Goal: Obtain resource: Obtain resource

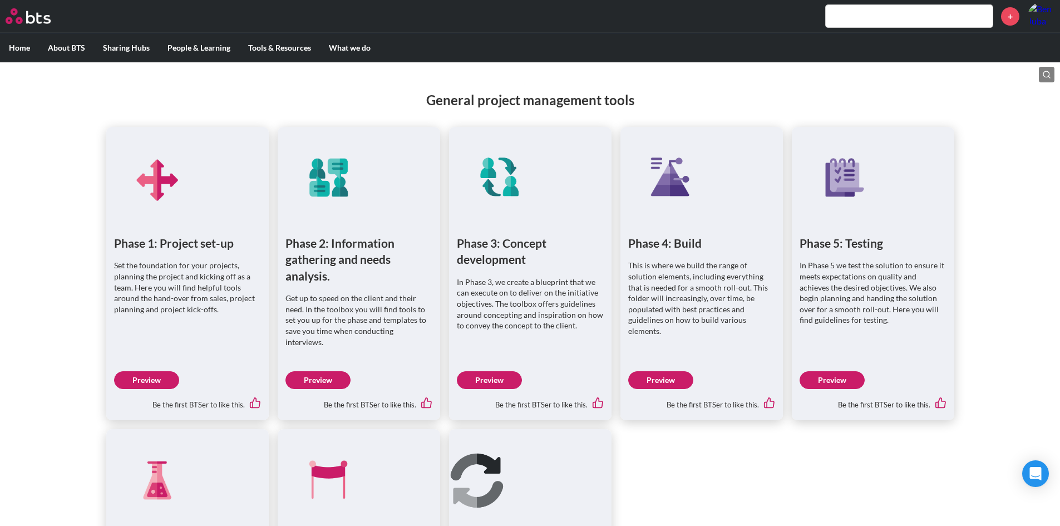
scroll to position [518, 0]
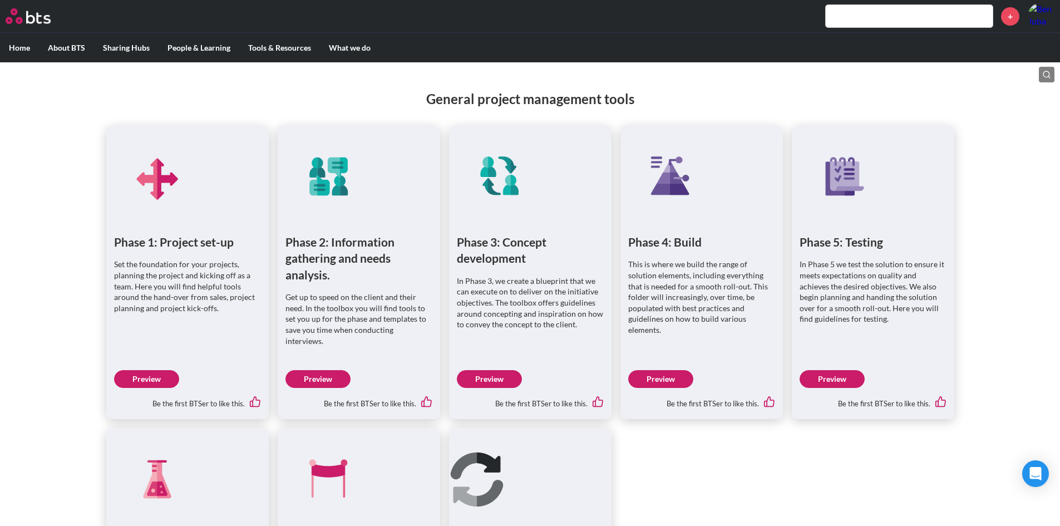
click at [500, 373] on link "Preview" at bounding box center [489, 379] width 65 height 18
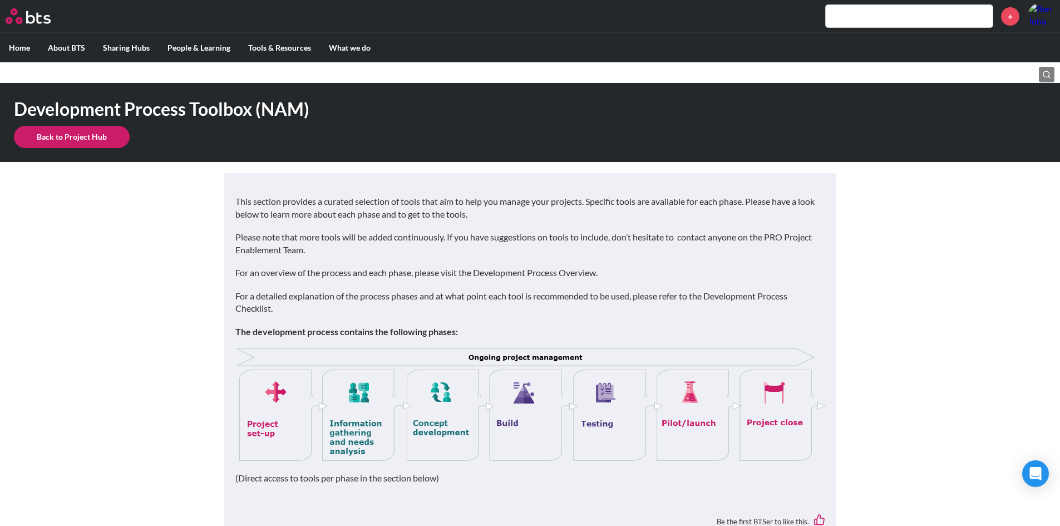
scroll to position [0, 0]
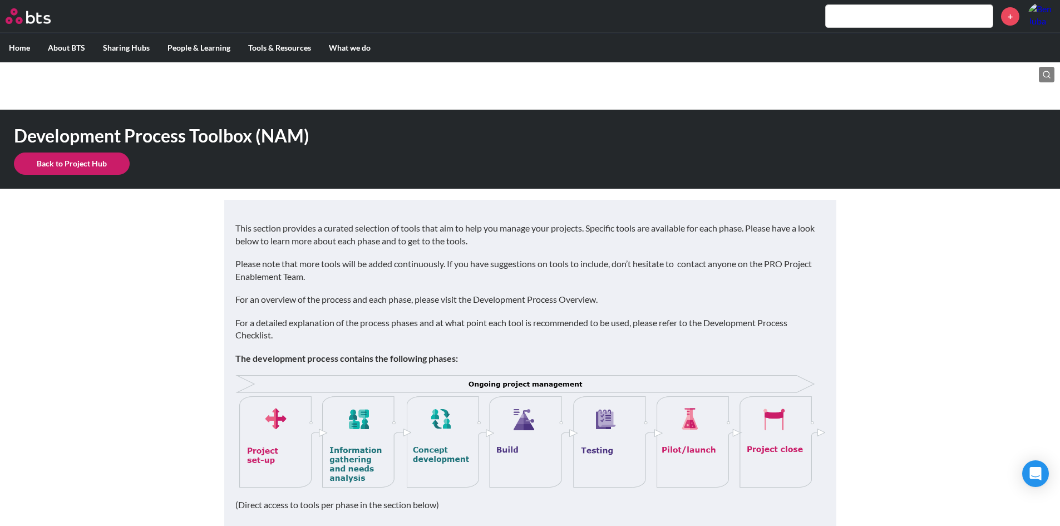
click at [76, 165] on link "Back to Project Hub" at bounding box center [72, 163] width 116 height 22
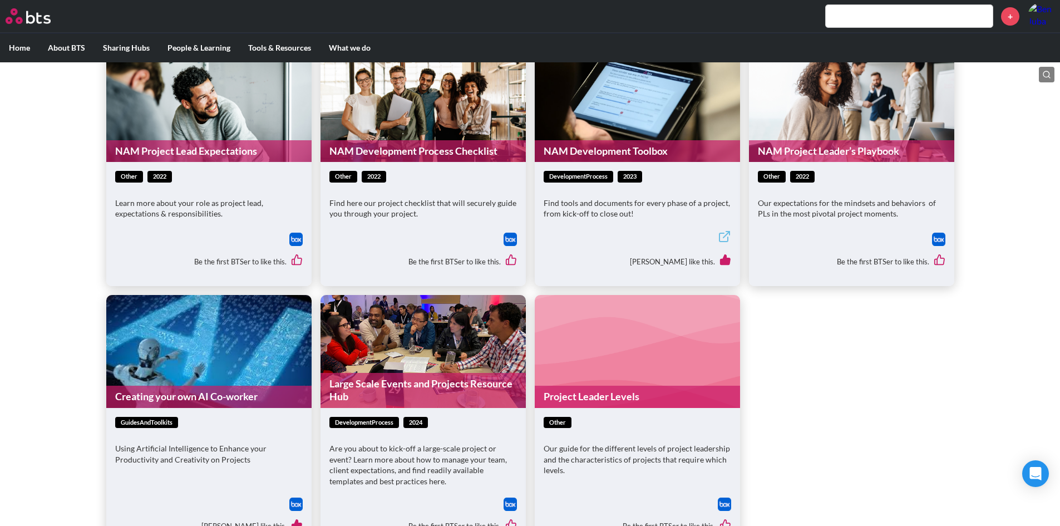
scroll to position [334, 0]
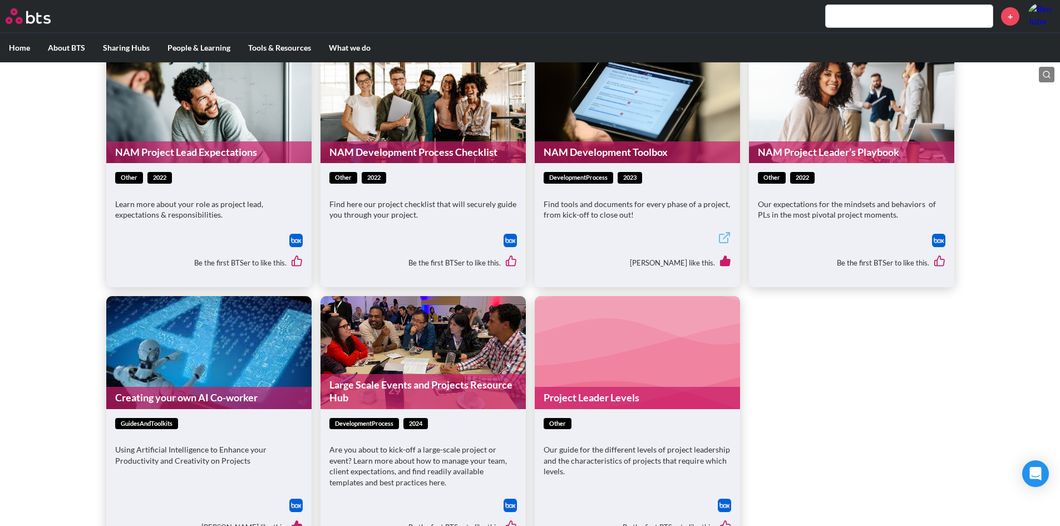
click at [635, 150] on link "NAM Development Toolbox" at bounding box center [637, 152] width 205 height 22
click at [827, 144] on link "NAM Project Leader’s Playbook" at bounding box center [851, 153] width 205 height 22
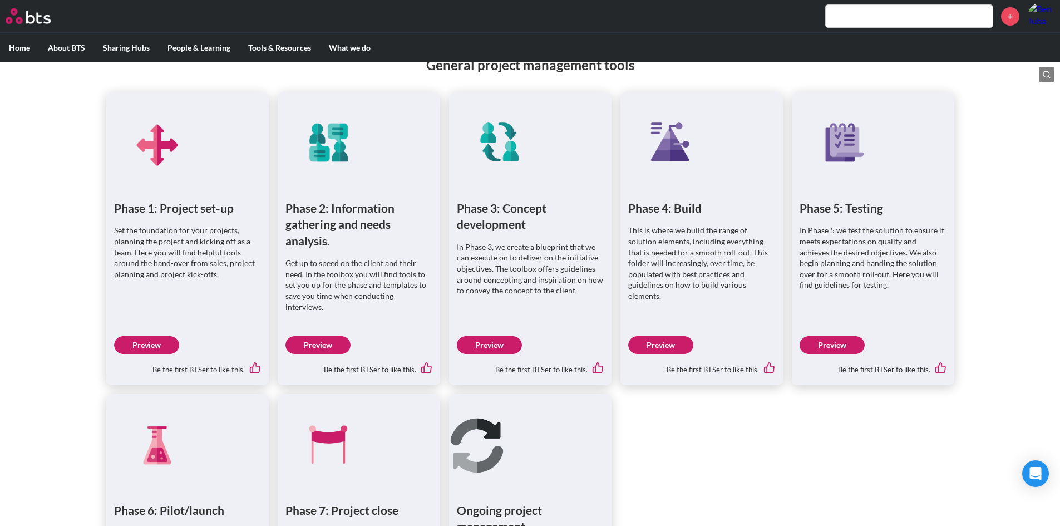
click at [516, 182] on figure at bounding box center [530, 142] width 162 height 100
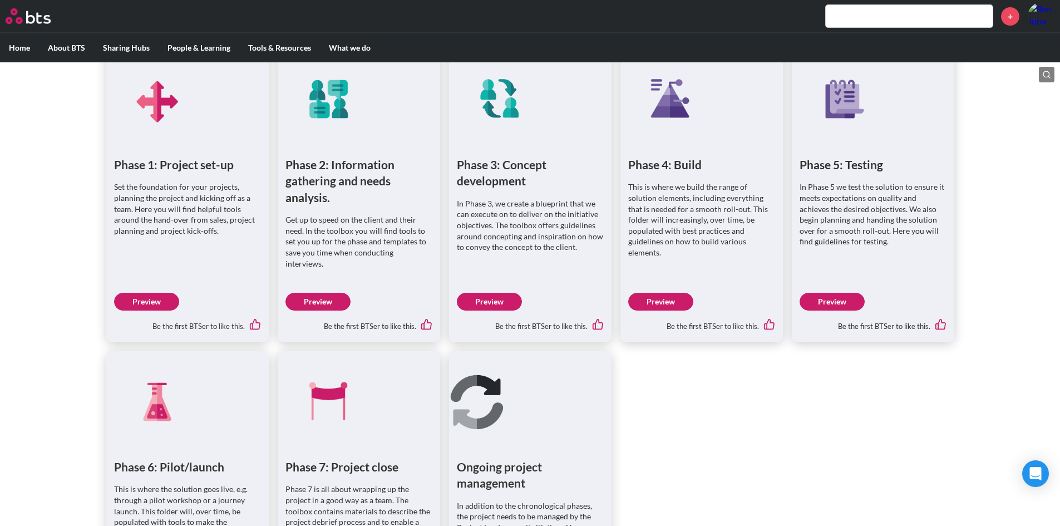
scroll to position [602, 0]
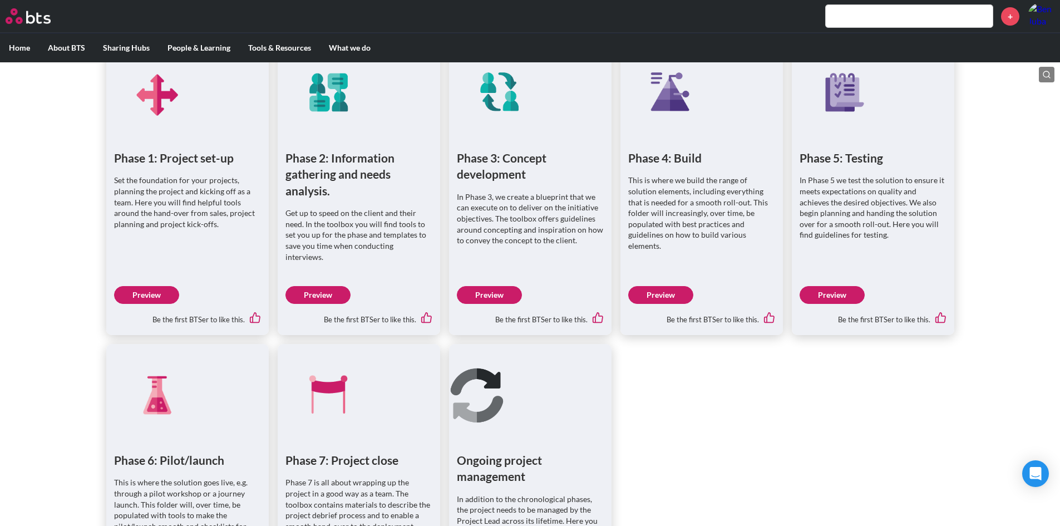
click at [503, 287] on link "Preview" at bounding box center [489, 295] width 65 height 18
